Goal: Task Accomplishment & Management: Manage account settings

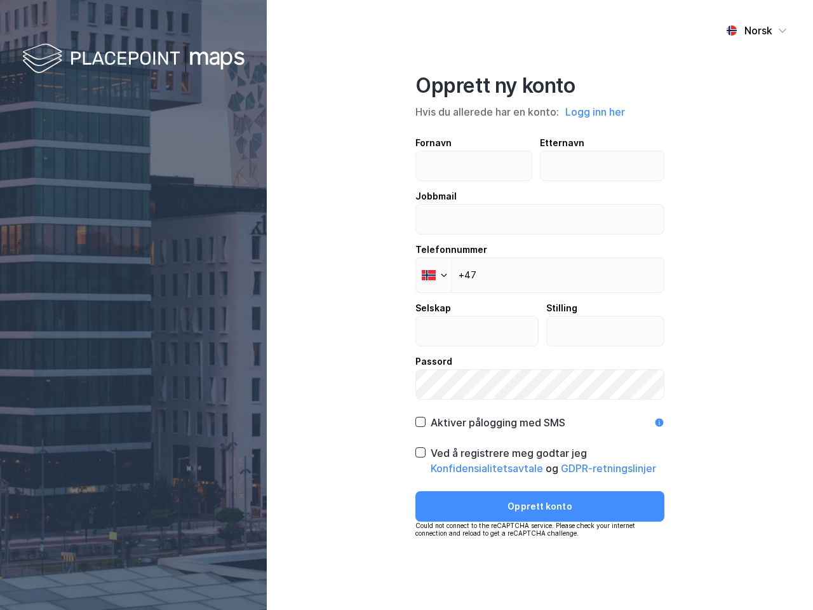
click at [406, 305] on div "Norsk Opprett ny konto Hvis du allerede har en konto: Logg inn her Fornavn Ette…" at bounding box center [540, 305] width 546 height 610
click at [133, 59] on img at bounding box center [133, 59] width 222 height 37
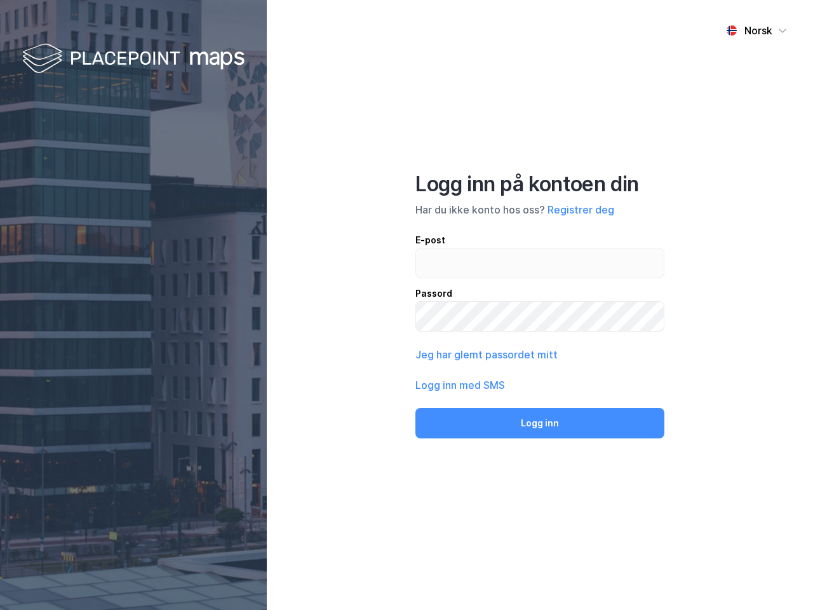
click at [756, 30] on div "Norsk" at bounding box center [758, 30] width 28 height 15
click at [596, 112] on div "Norsk Engelsk Norsk Logg inn på kontoen din Har du ikke konto hos oss? Registre…" at bounding box center [540, 305] width 546 height 610
click at [433, 275] on input "email" at bounding box center [540, 262] width 248 height 29
click at [490, 422] on button "Logg inn" at bounding box center [539, 423] width 249 height 30
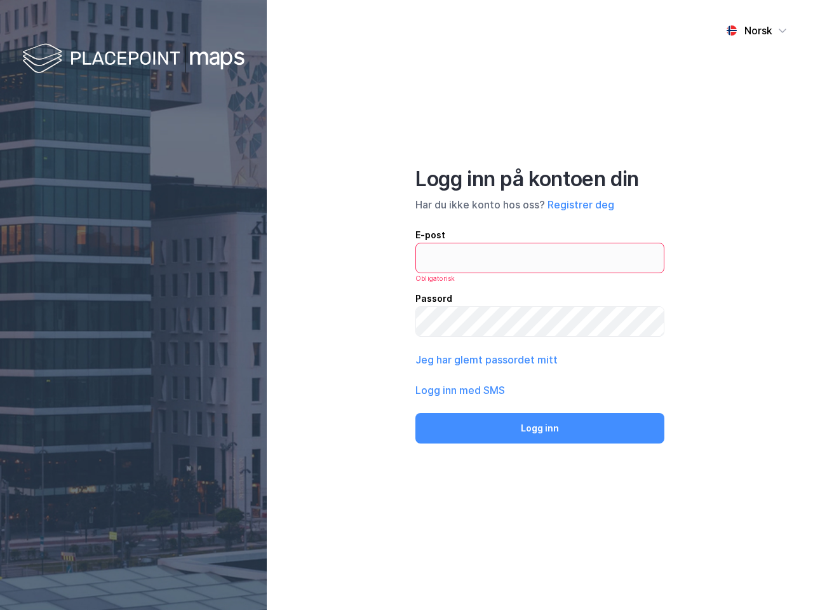
click at [540, 460] on div "Norsk Logg inn på kontoen din Har du ikke konto hos oss? Registrer deg E-post O…" at bounding box center [540, 305] width 546 height 610
click at [540, 506] on div "Norsk Logg inn på kontoen din Har du ikke konto hos oss? Registrer deg E-post O…" at bounding box center [540, 305] width 546 height 610
